Goal: Information Seeking & Learning: Learn about a topic

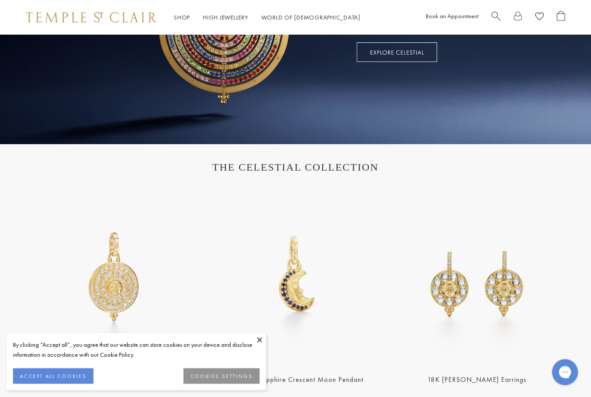
scroll to position [172, 0]
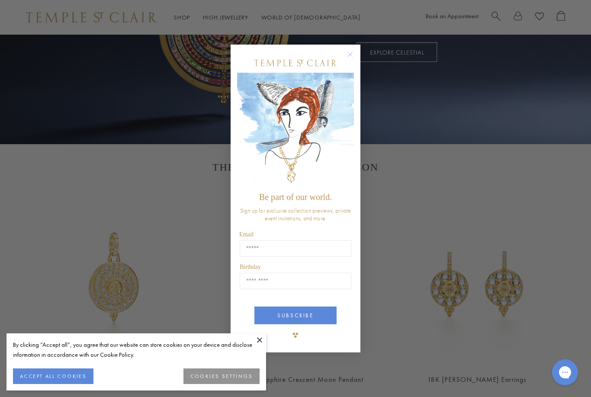
click at [218, 384] on button "COOKIES SETTINGS" at bounding box center [221, 376] width 76 height 16
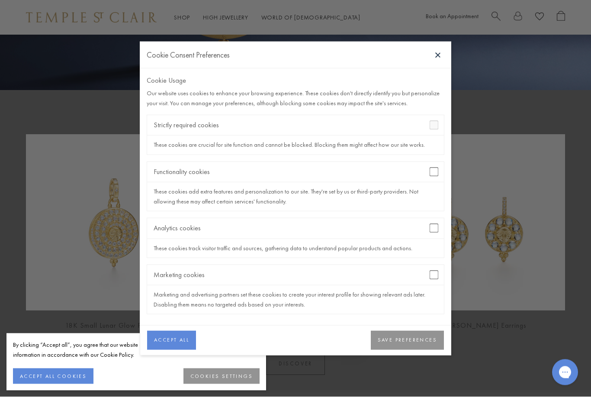
scroll to position [224, 0]
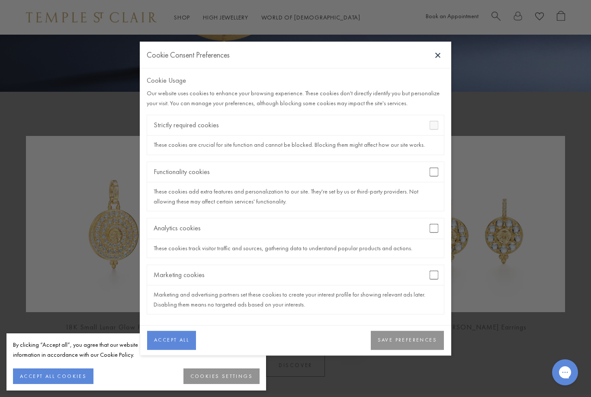
click at [430, 285] on div "Marketing cookies" at bounding box center [295, 275] width 297 height 20
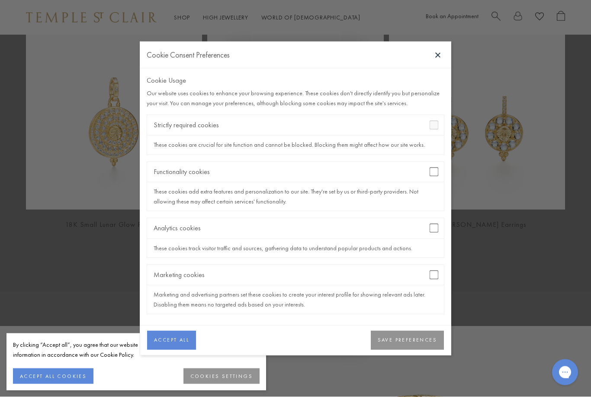
scroll to position [326, 0]
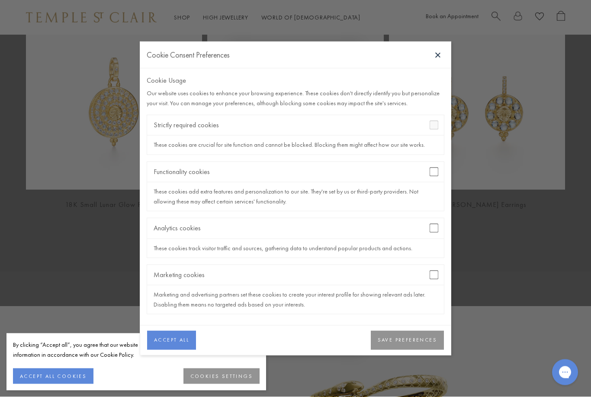
click at [412, 338] on button "SAVE PREFERENCES" at bounding box center [407, 340] width 73 height 19
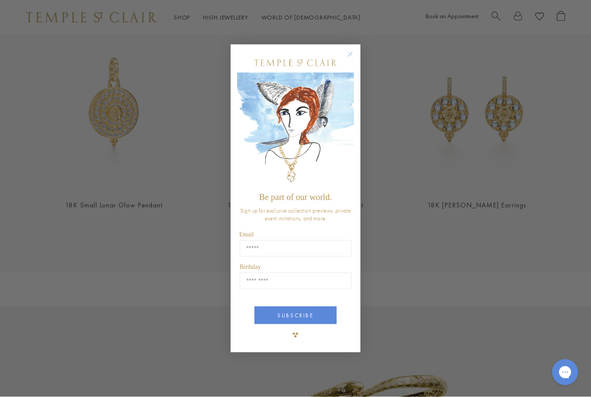
scroll to position [347, 0]
click at [345, 58] on icon "Close dialog" at bounding box center [350, 54] width 11 height 11
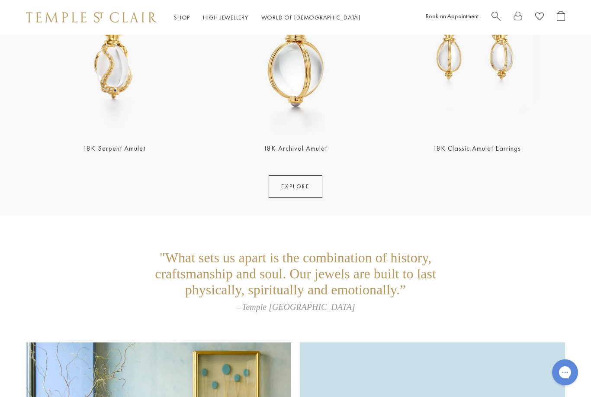
scroll to position [1640, 0]
click at [304, 180] on link "EXPLORE" at bounding box center [295, 187] width 53 height 23
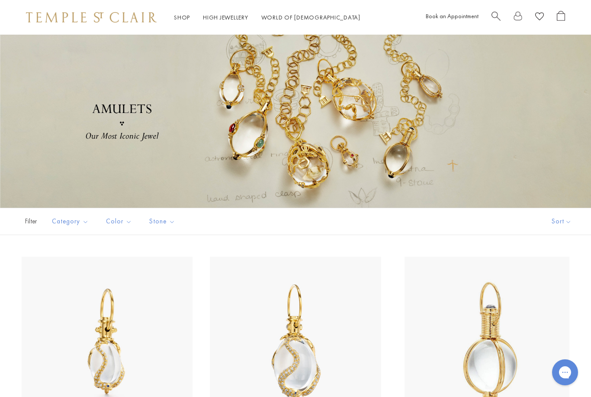
click at [546, 274] on img at bounding box center [490, 342] width 171 height 171
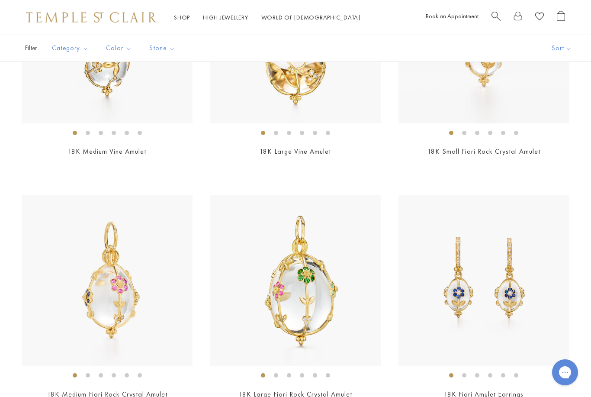
scroll to position [787, 0]
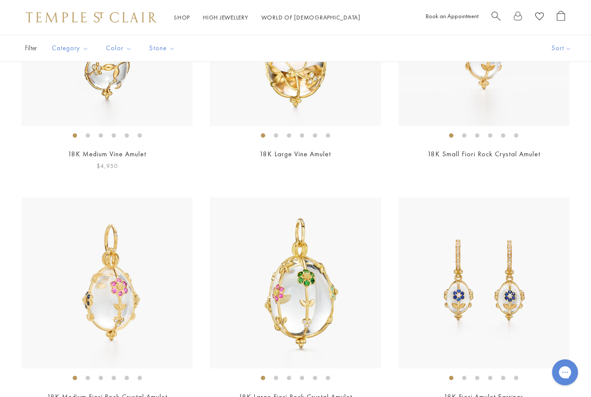
click at [84, 156] on link "18K Medium Vine Amulet" at bounding box center [107, 153] width 78 height 9
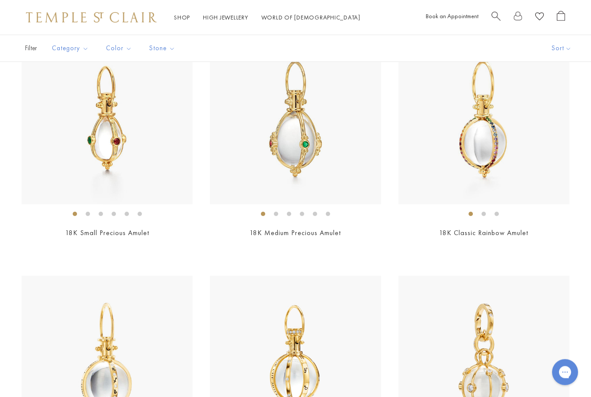
scroll to position [2890, 0]
click at [306, 231] on link "18K Medium Precious Amulet" at bounding box center [295, 232] width 91 height 9
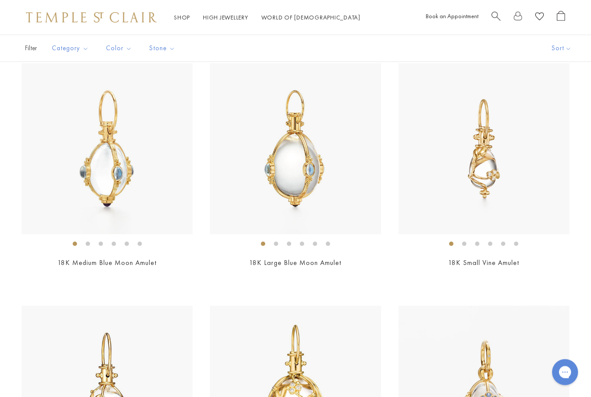
scroll to position [0, 0]
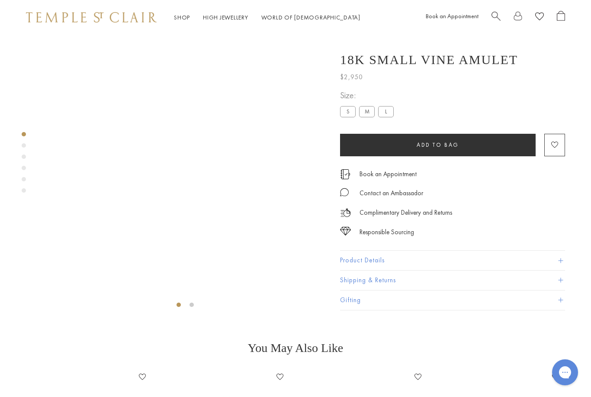
scroll to position [35, 0]
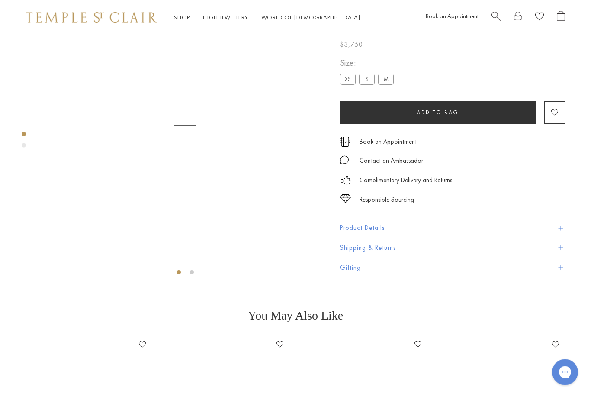
scroll to position [35, 0]
